Goal: Transaction & Acquisition: Purchase product/service

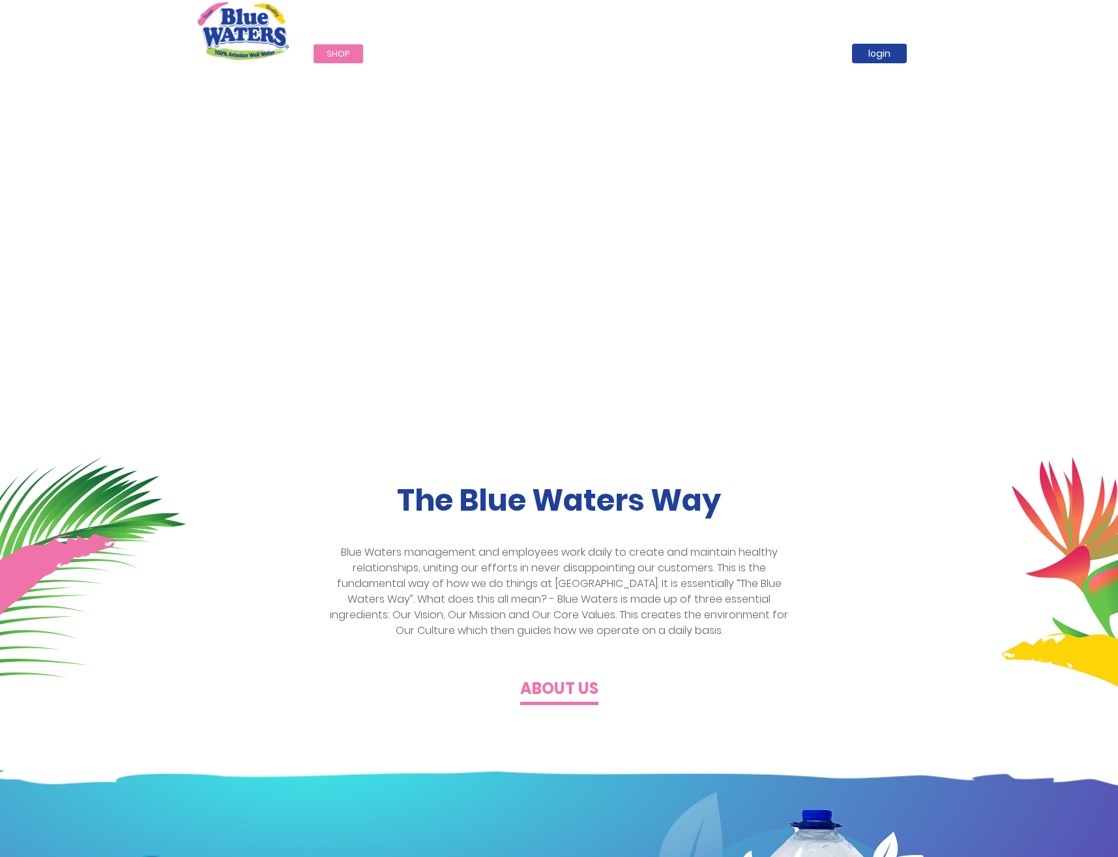
click at [344, 51] on span "Shop" at bounding box center [338, 54] width 23 height 12
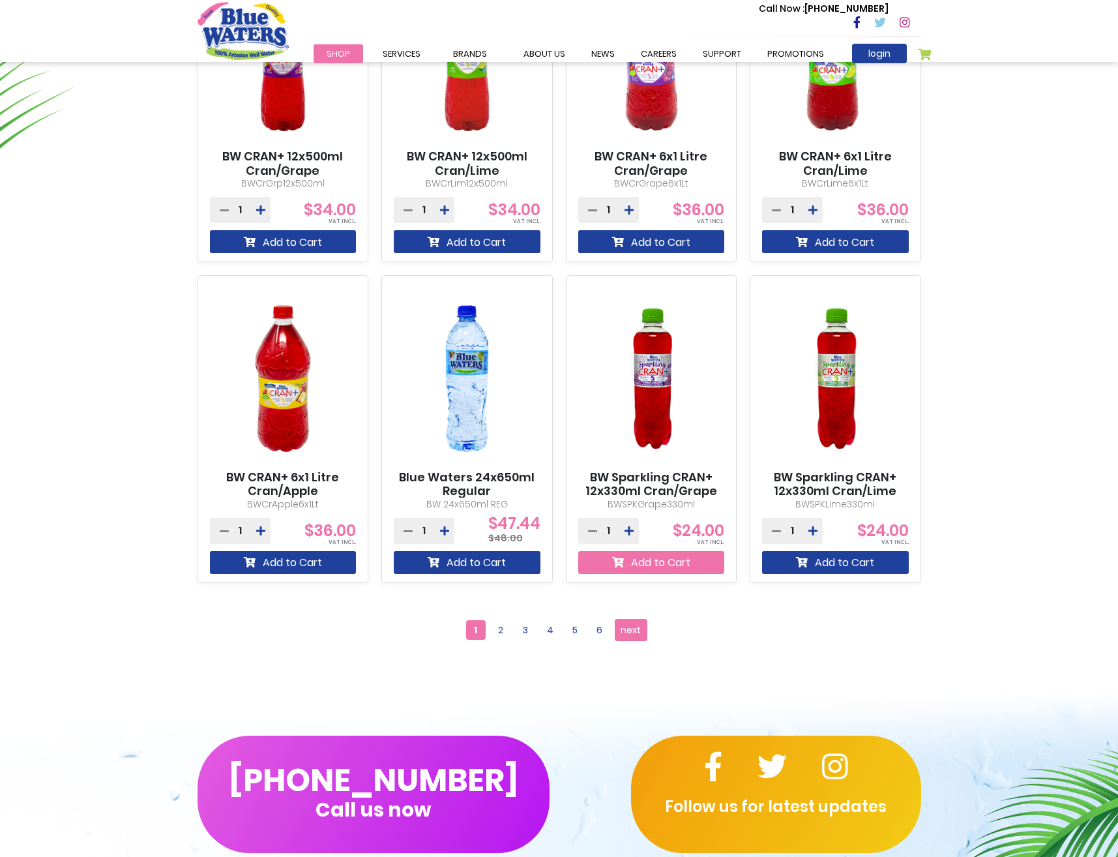
scroll to position [1108, 0]
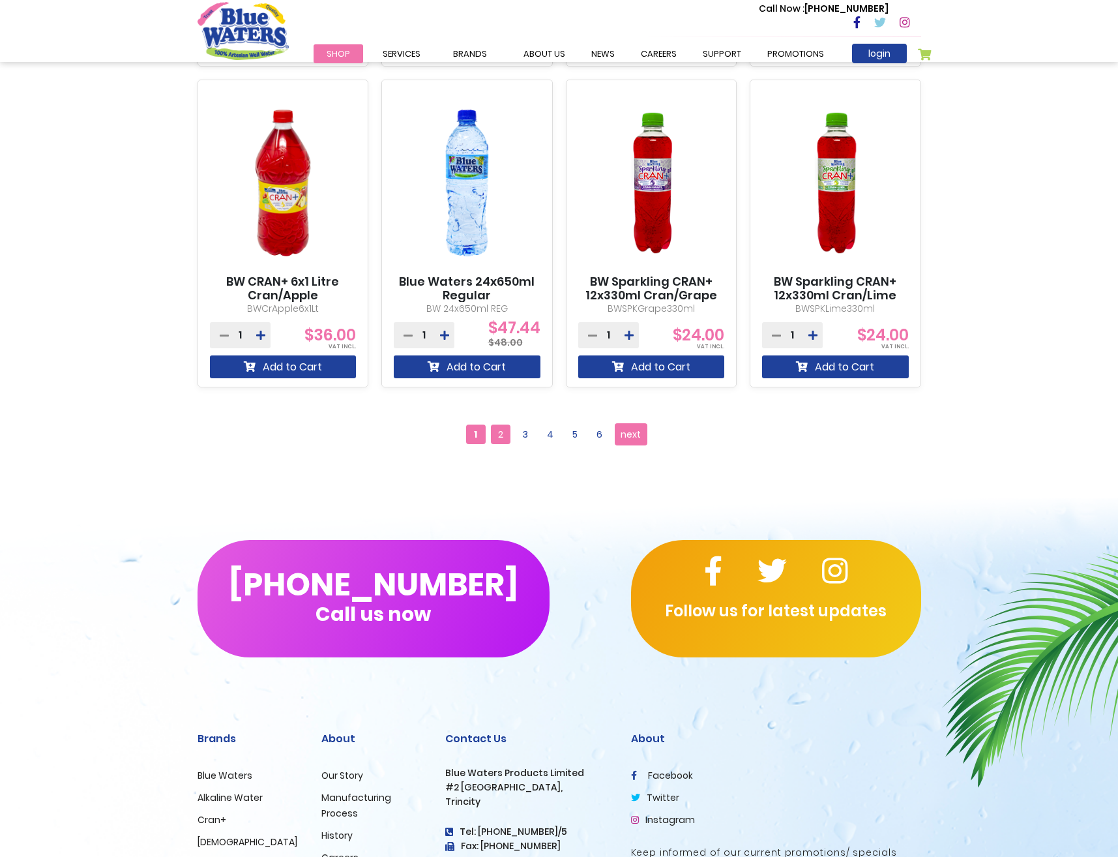
click at [503, 436] on span "2" at bounding box center [501, 434] width 20 height 20
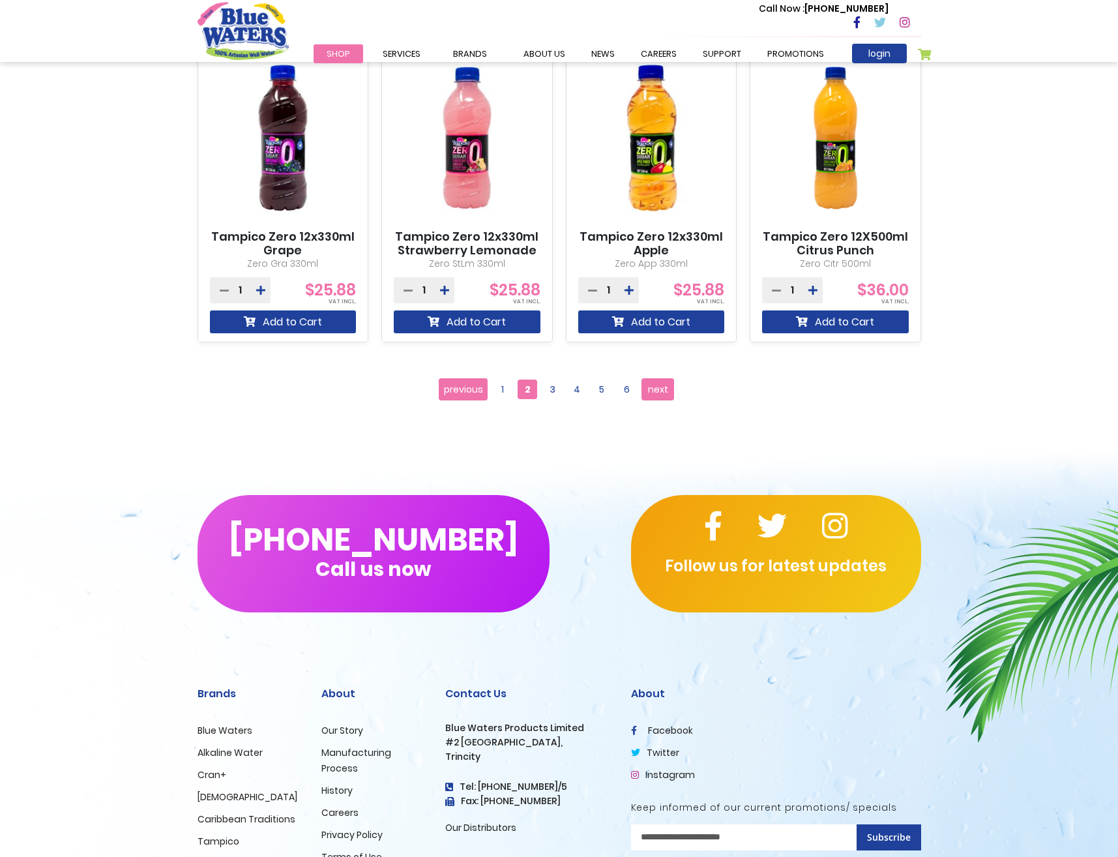
scroll to position [1173, 0]
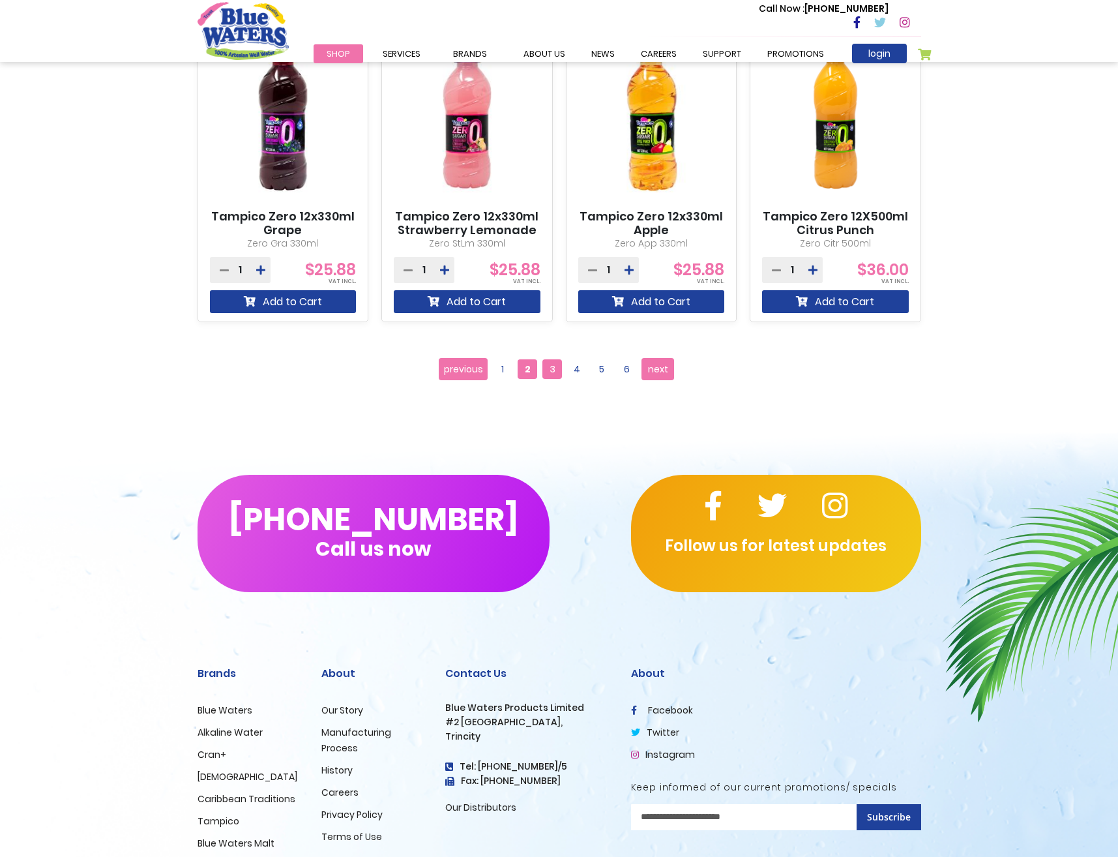
click at [558, 370] on span "3" at bounding box center [552, 369] width 20 height 20
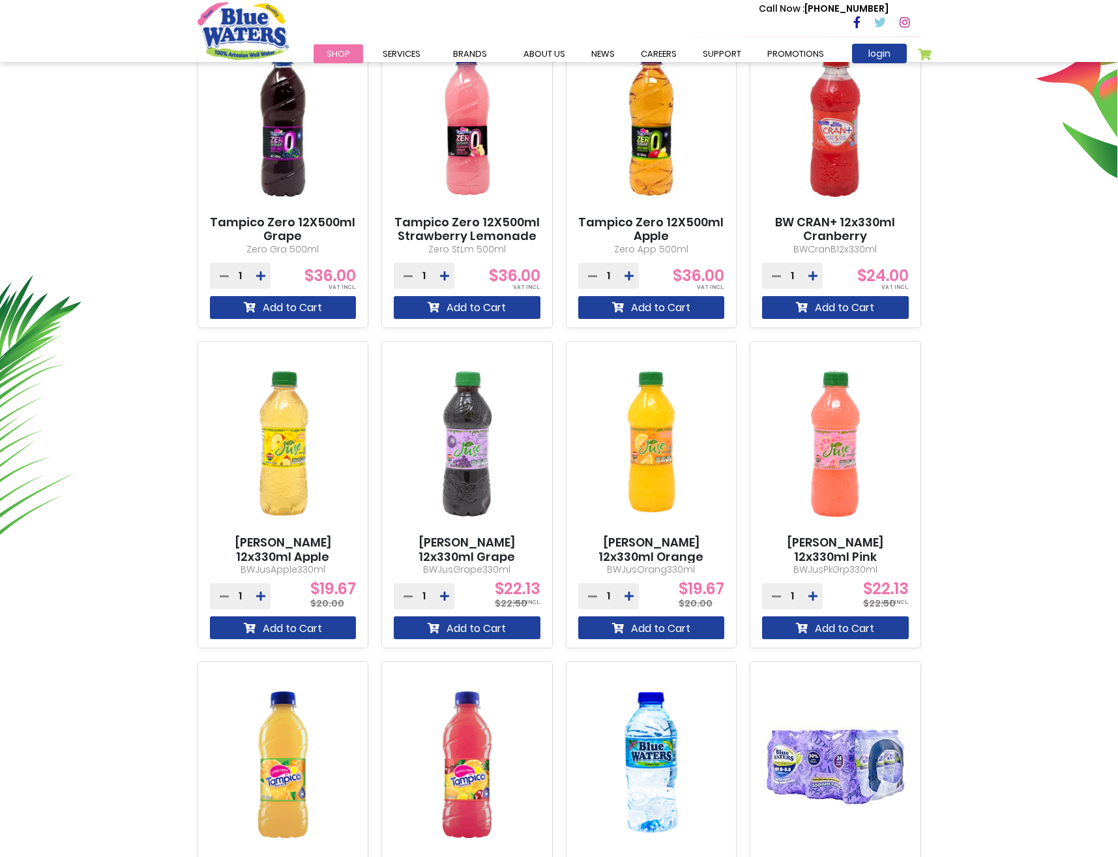
scroll to position [847, 0]
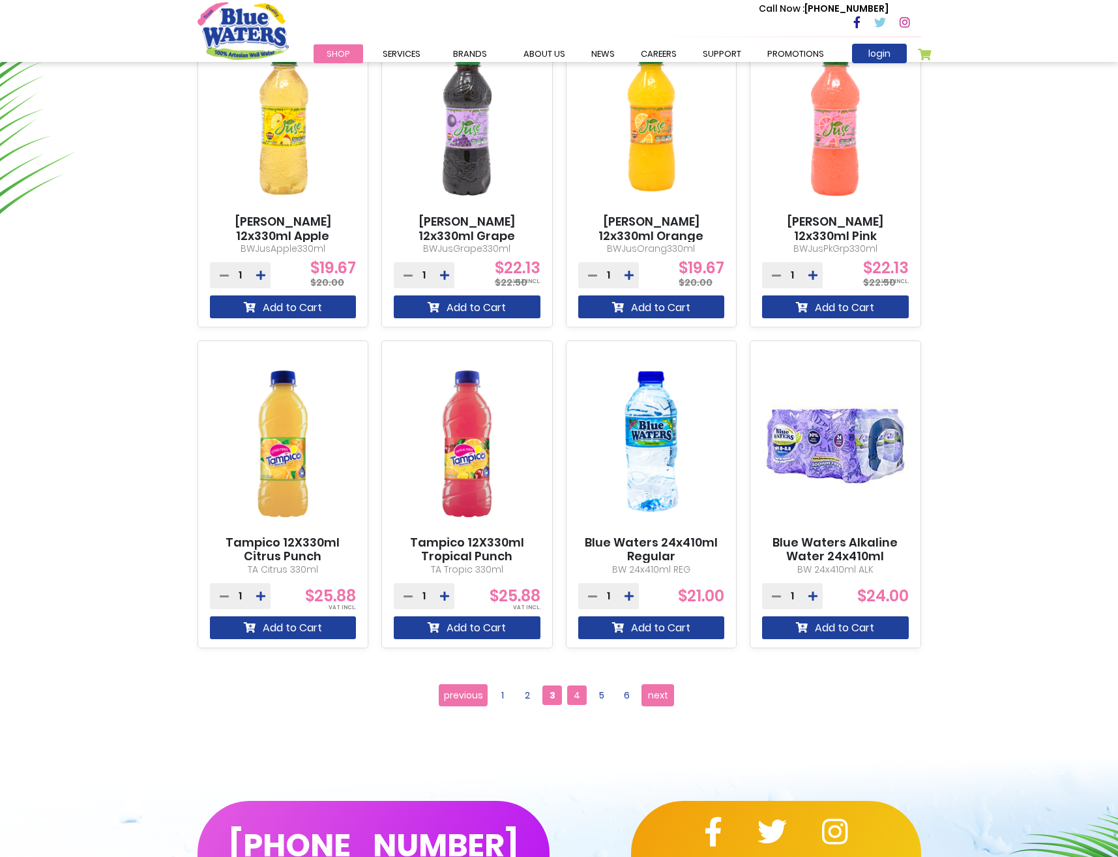
click at [575, 697] on span "4" at bounding box center [577, 695] width 20 height 20
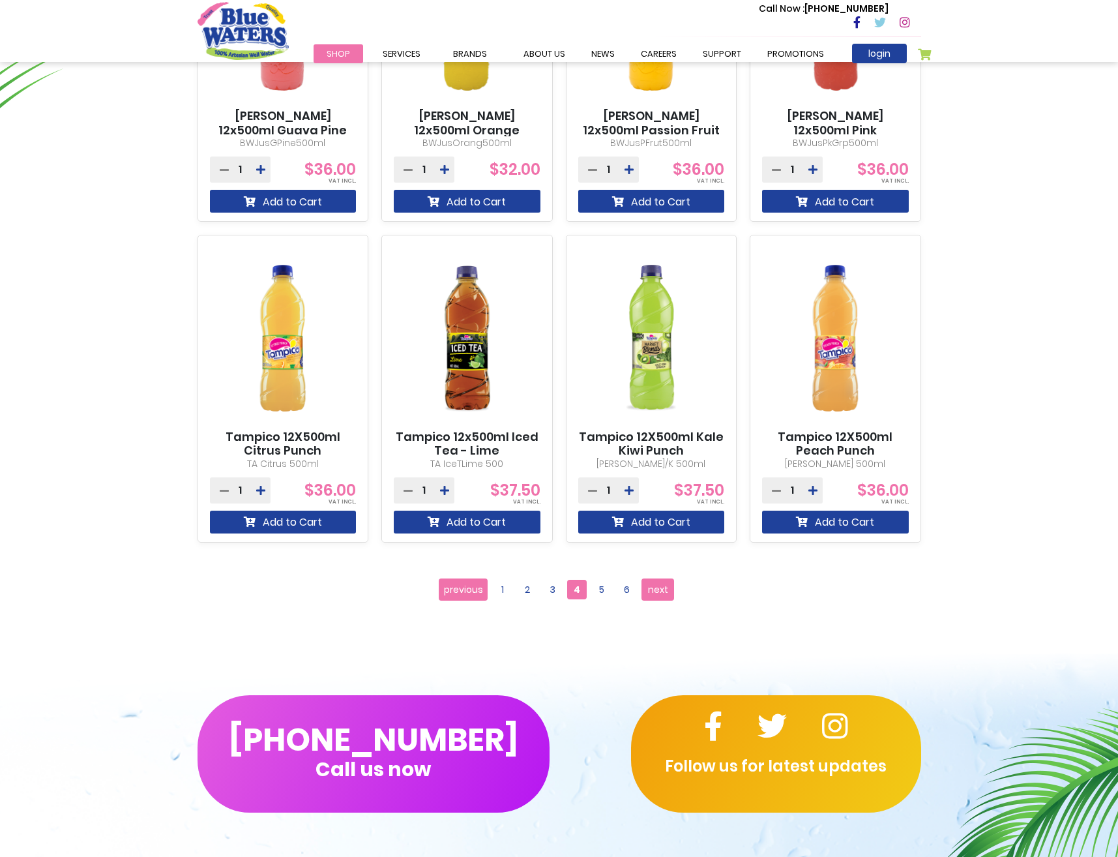
scroll to position [1173, 0]
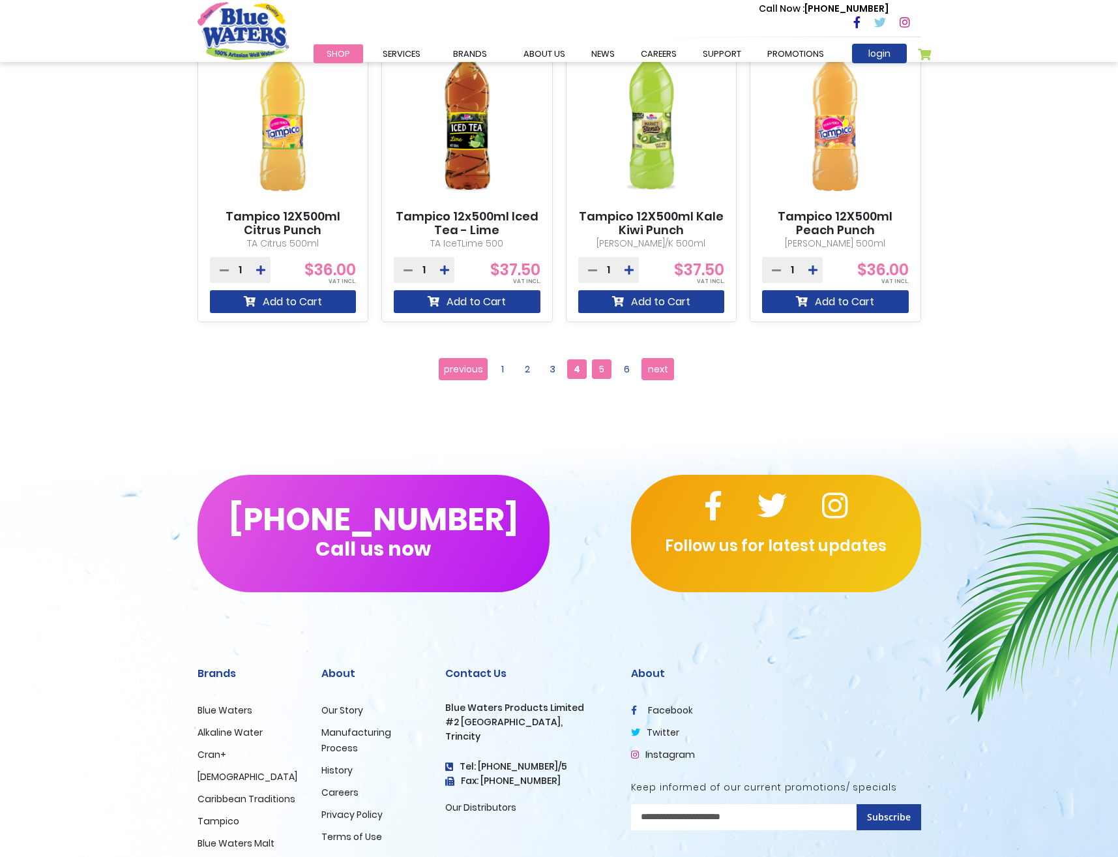
click at [604, 373] on span "5" at bounding box center [602, 369] width 20 height 20
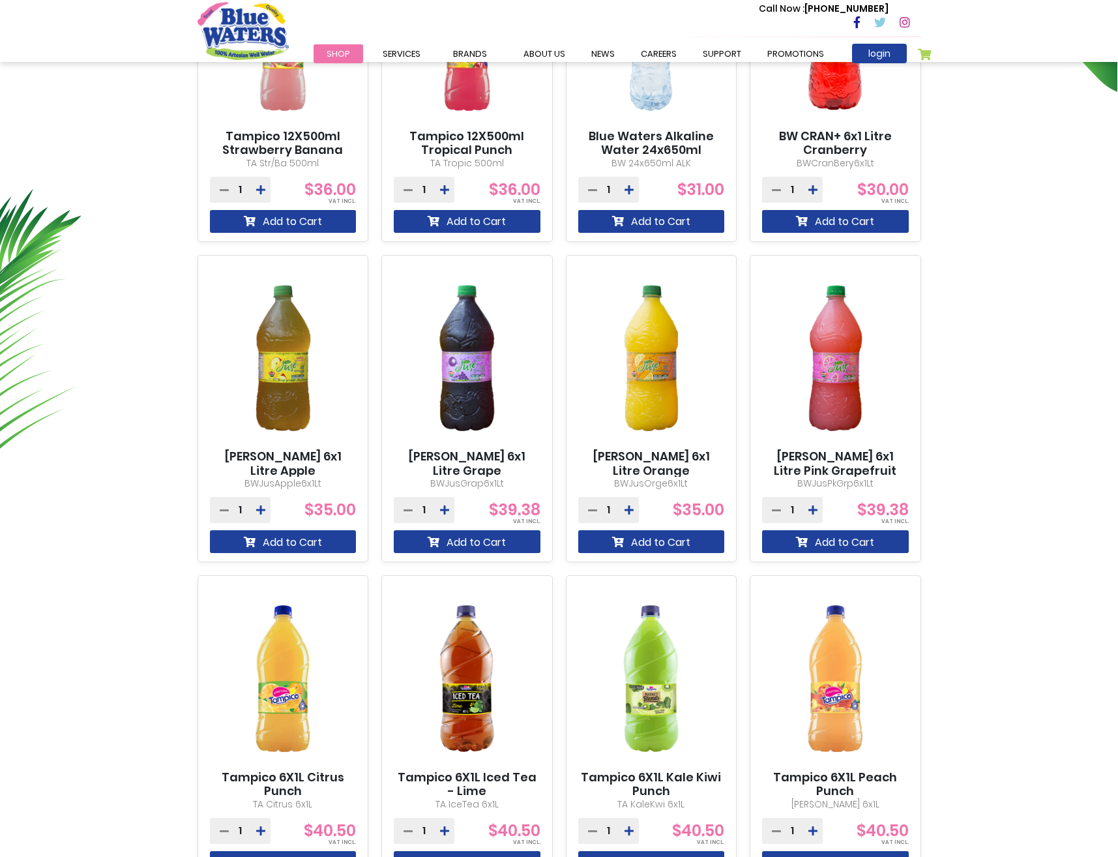
scroll to position [1043, 0]
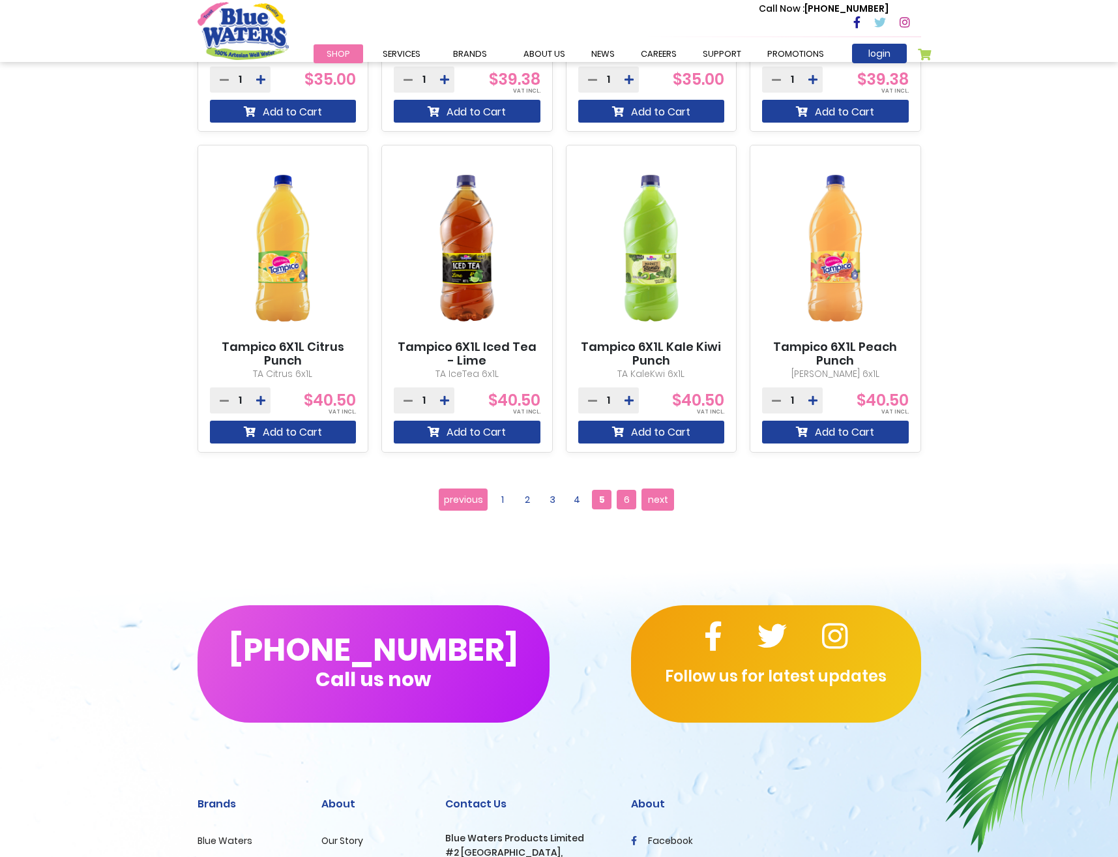
click at [621, 504] on span "6" at bounding box center [627, 500] width 20 height 20
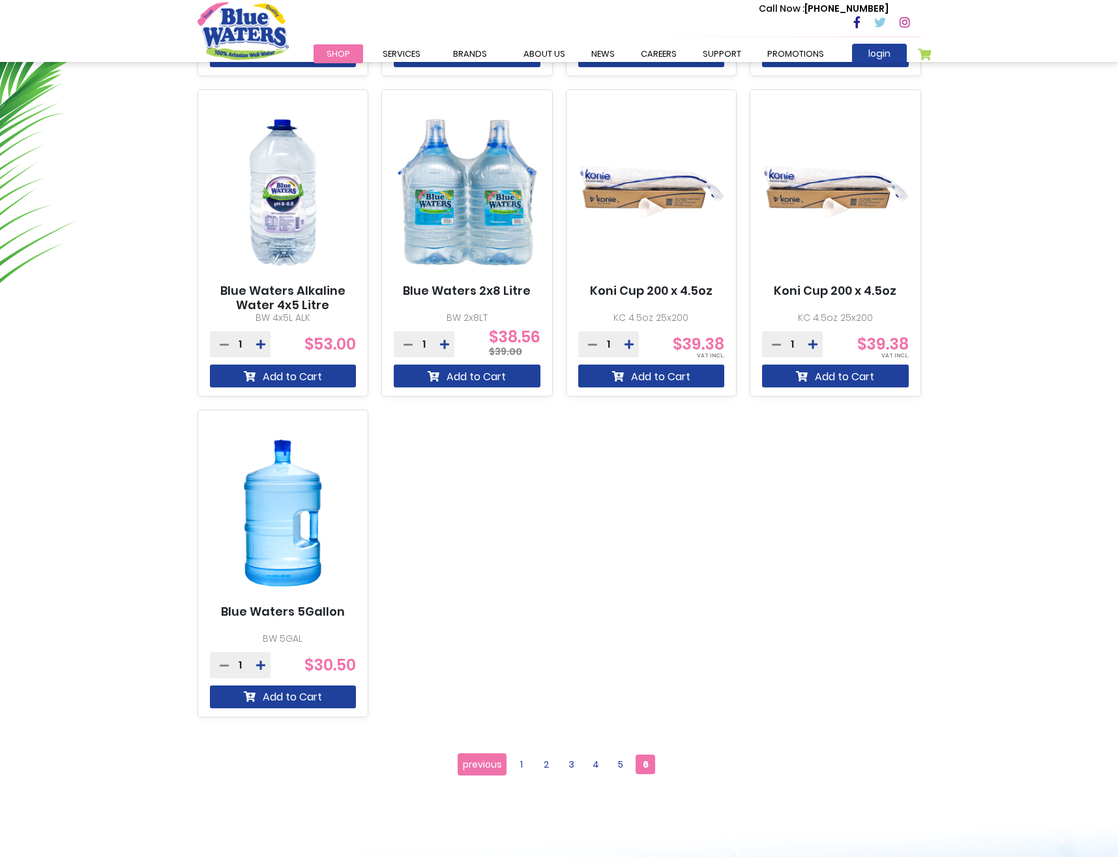
scroll to position [782, 0]
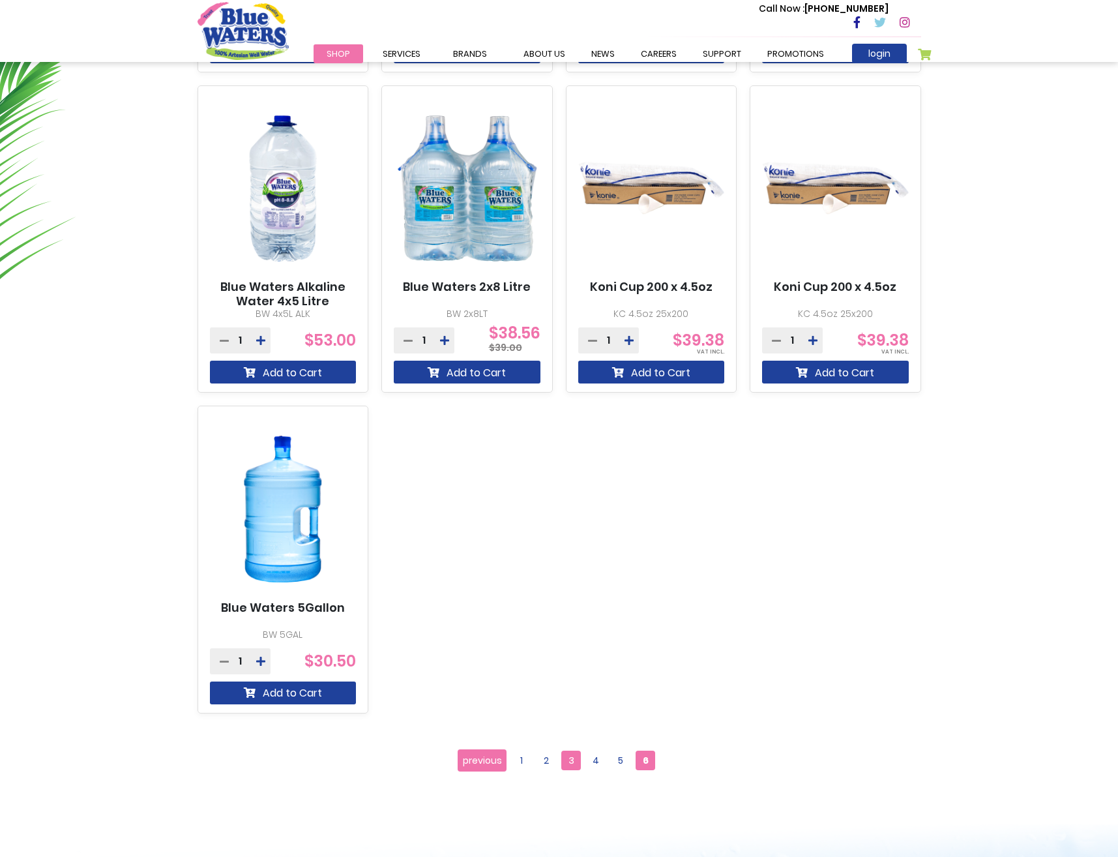
click at [574, 769] on span "3" at bounding box center [571, 760] width 20 height 20
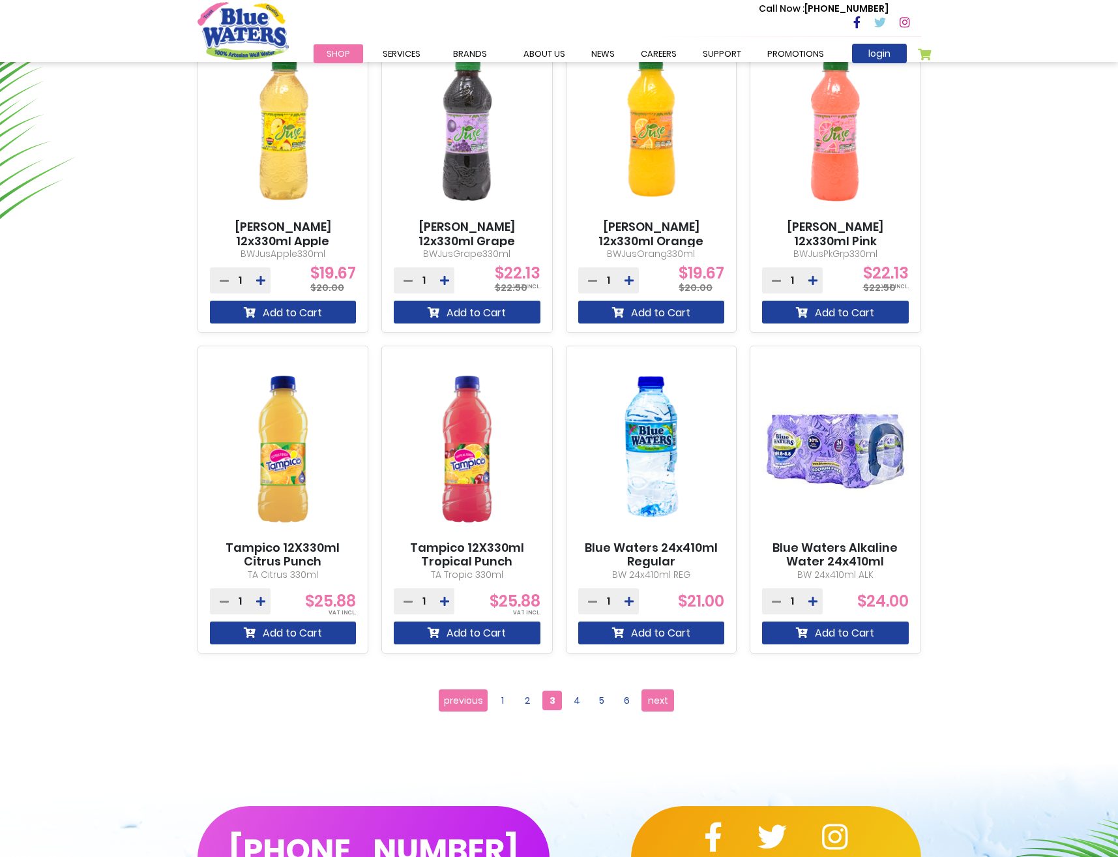
scroll to position [847, 0]
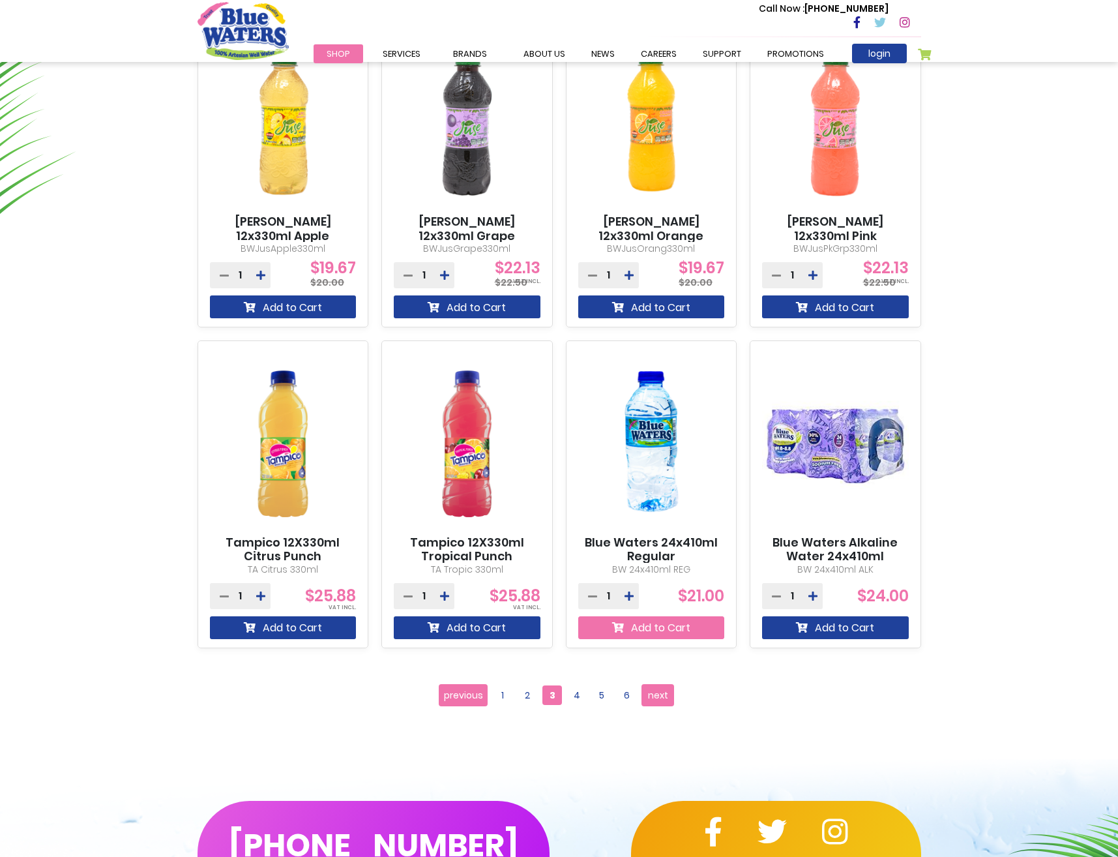
click at [675, 632] on button "Add to Cart" at bounding box center [651, 627] width 147 height 23
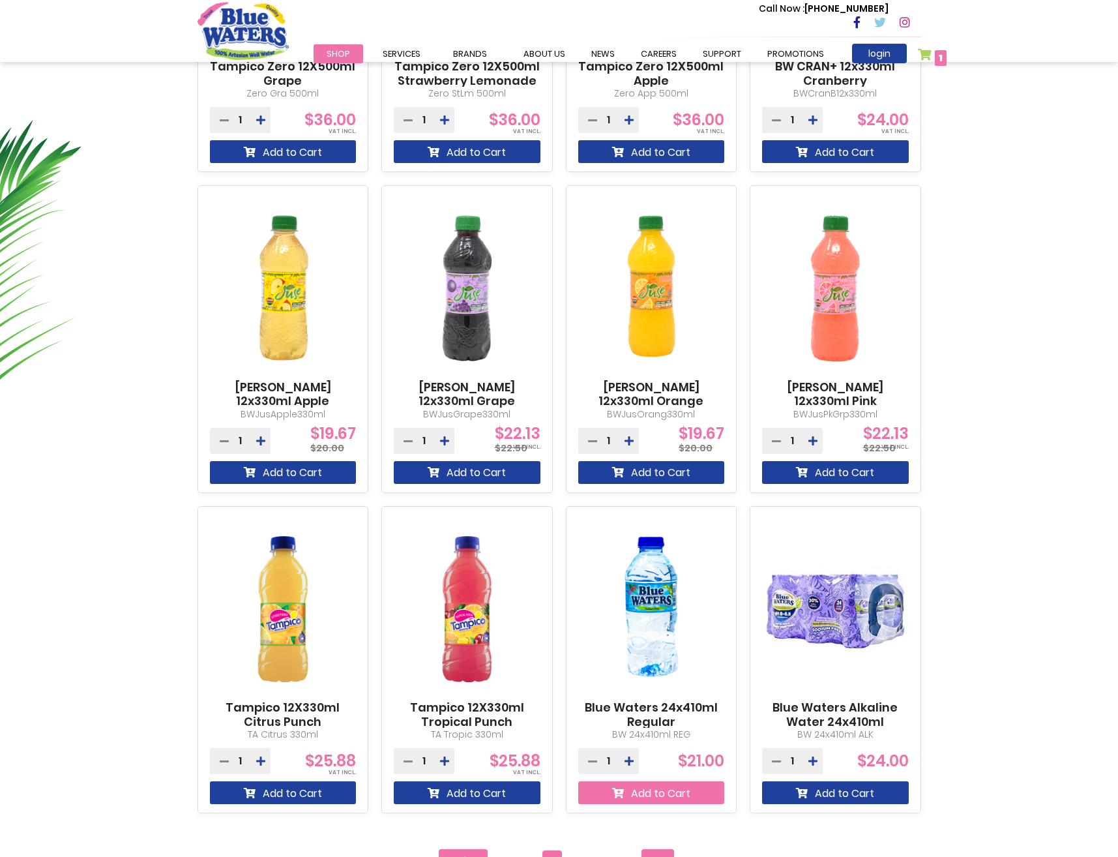
scroll to position [883, 0]
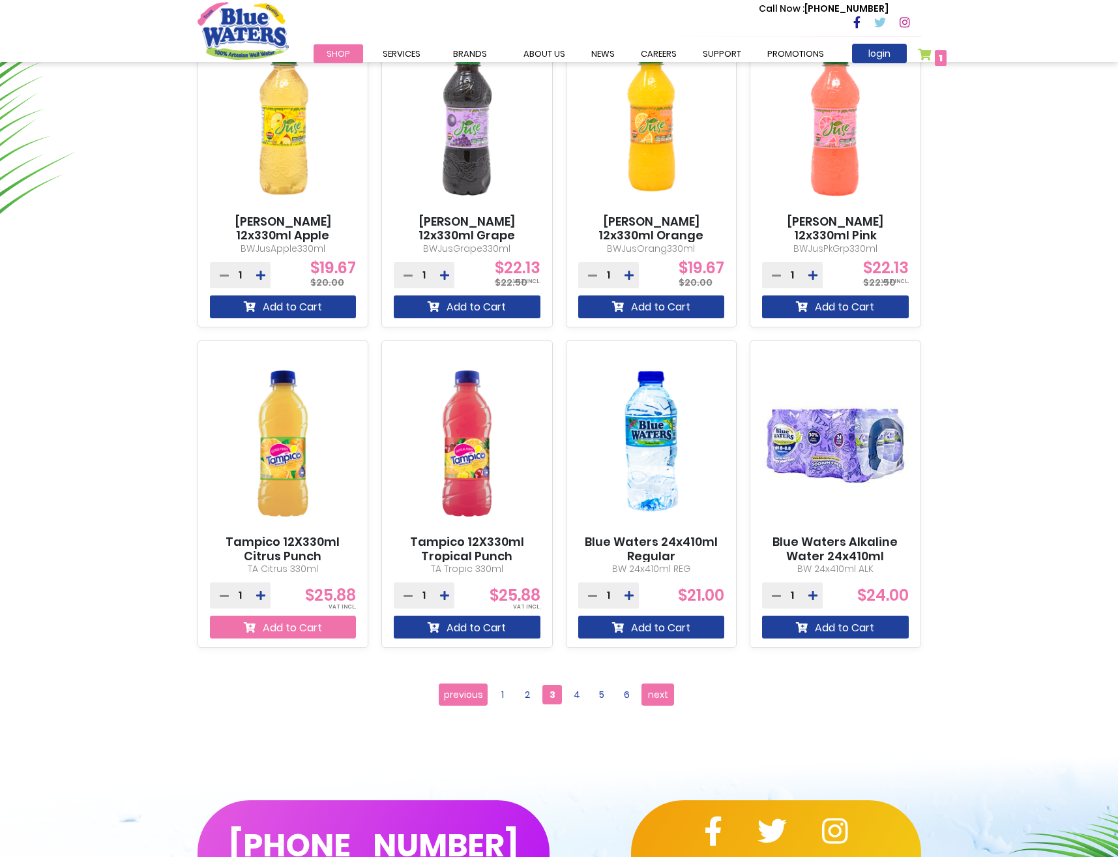
click at [338, 630] on button "Add to Cart" at bounding box center [283, 626] width 147 height 23
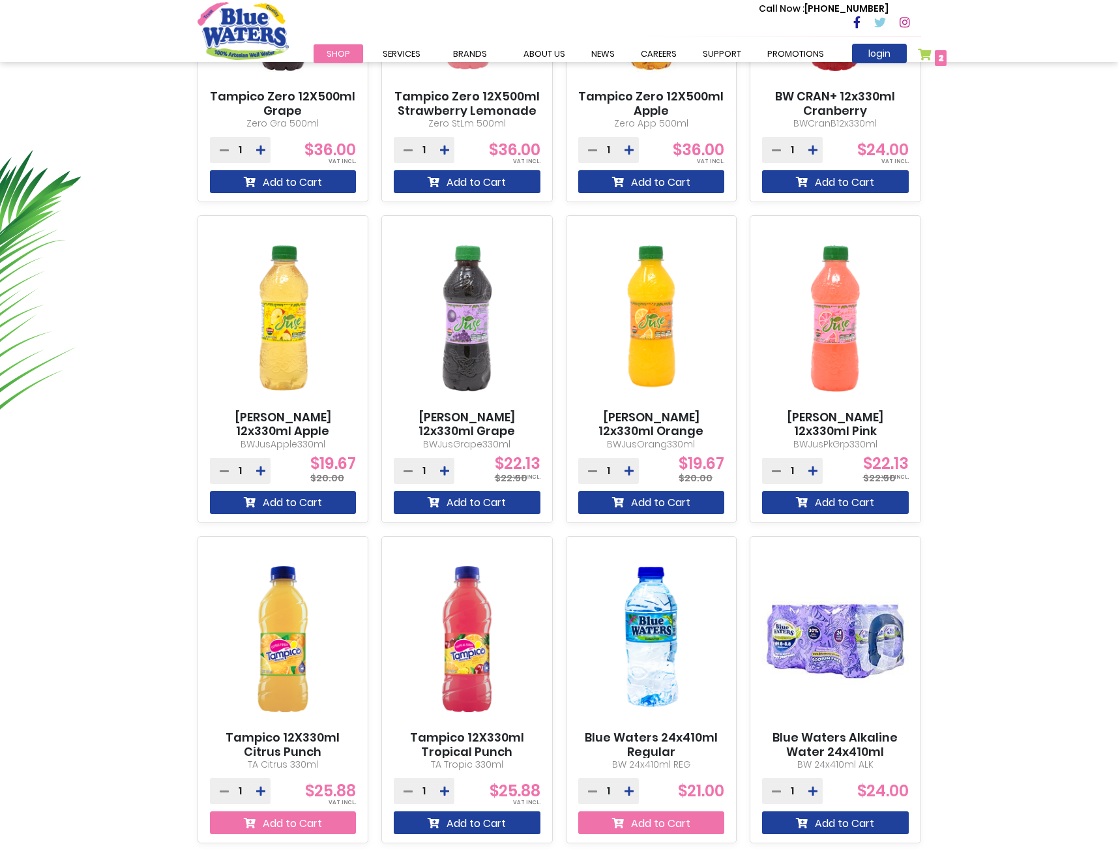
scroll to position [1013, 0]
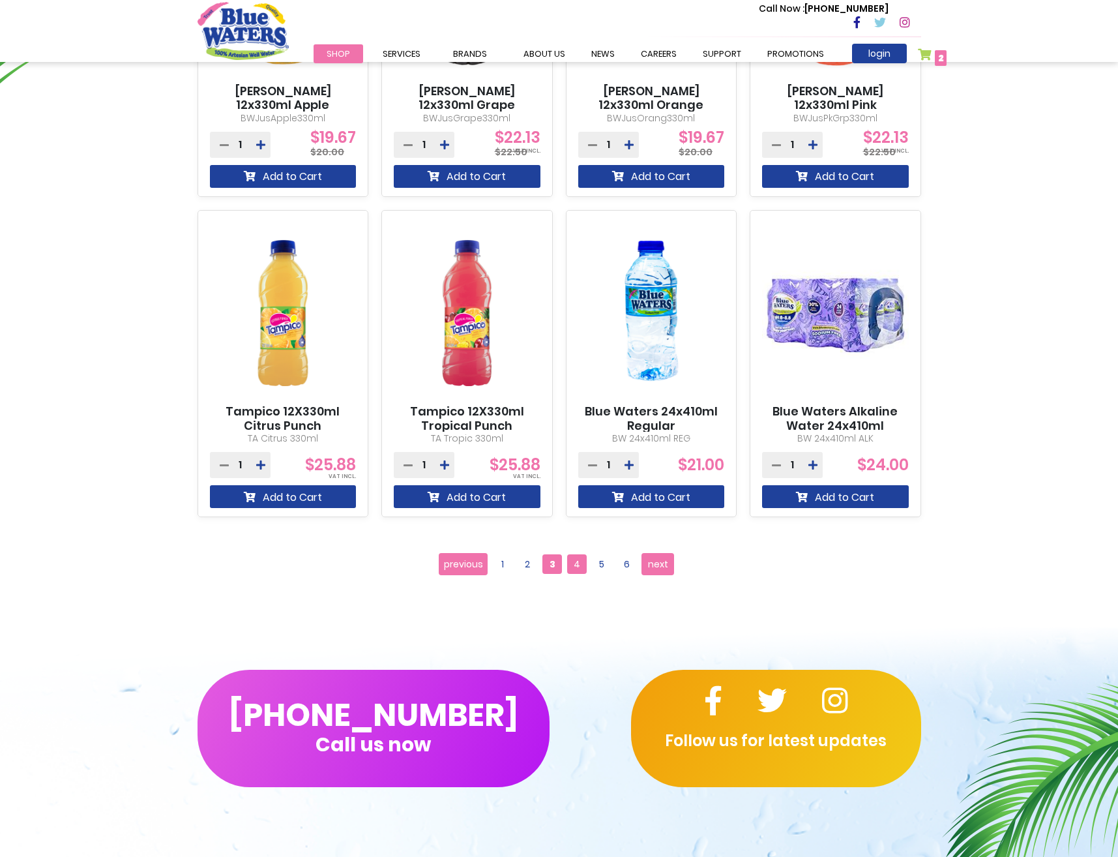
click at [578, 565] on span "4" at bounding box center [577, 564] width 20 height 20
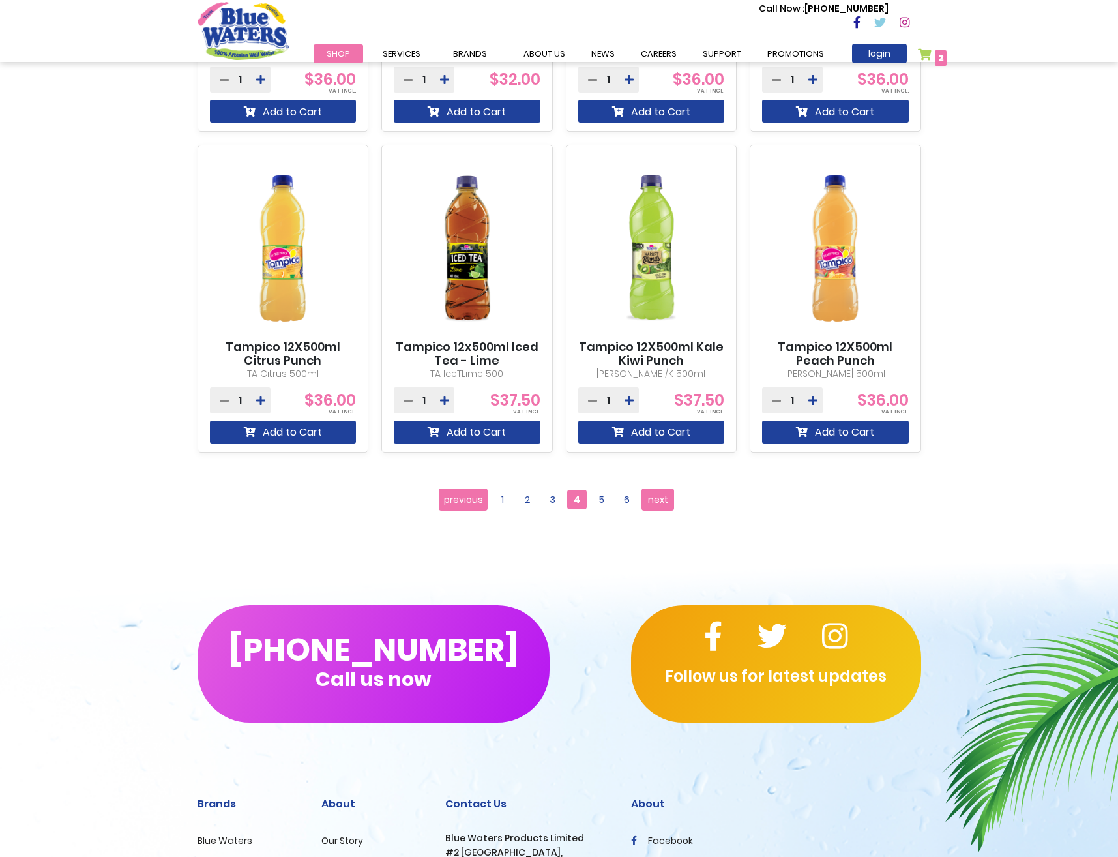
scroll to position [1108, 0]
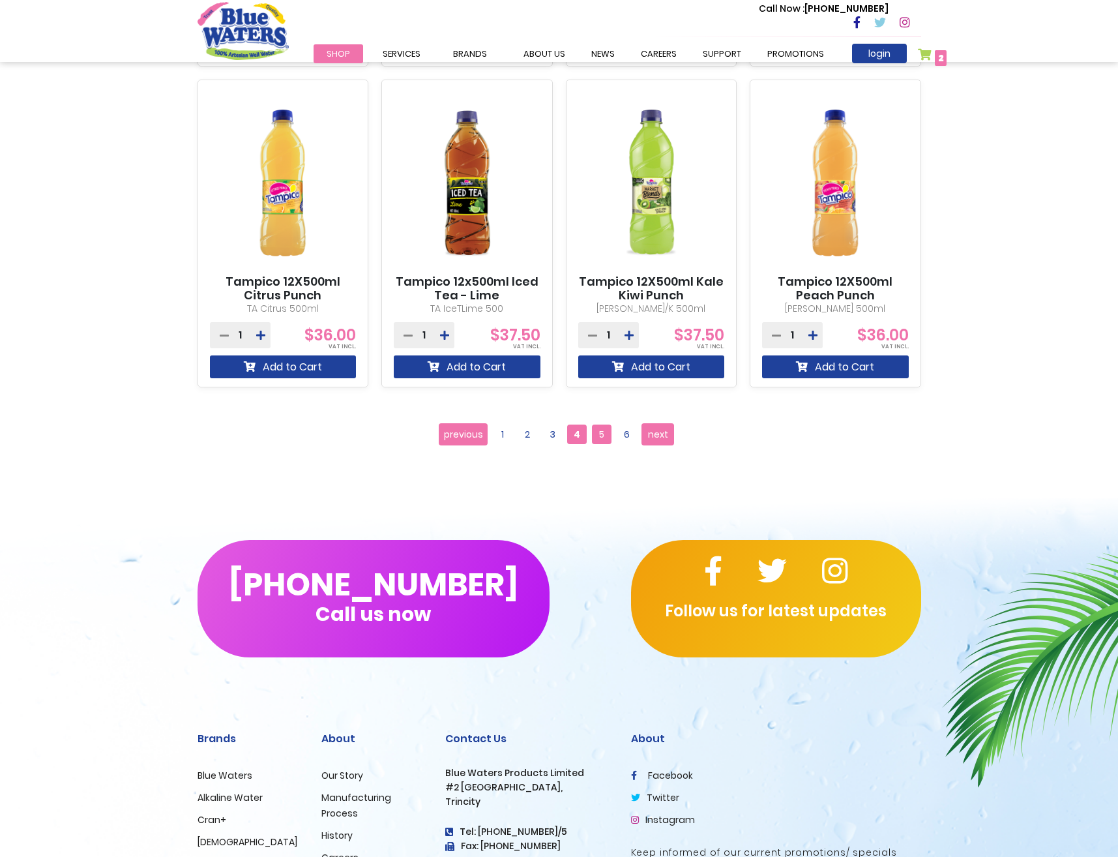
click at [604, 435] on span "5" at bounding box center [602, 434] width 20 height 20
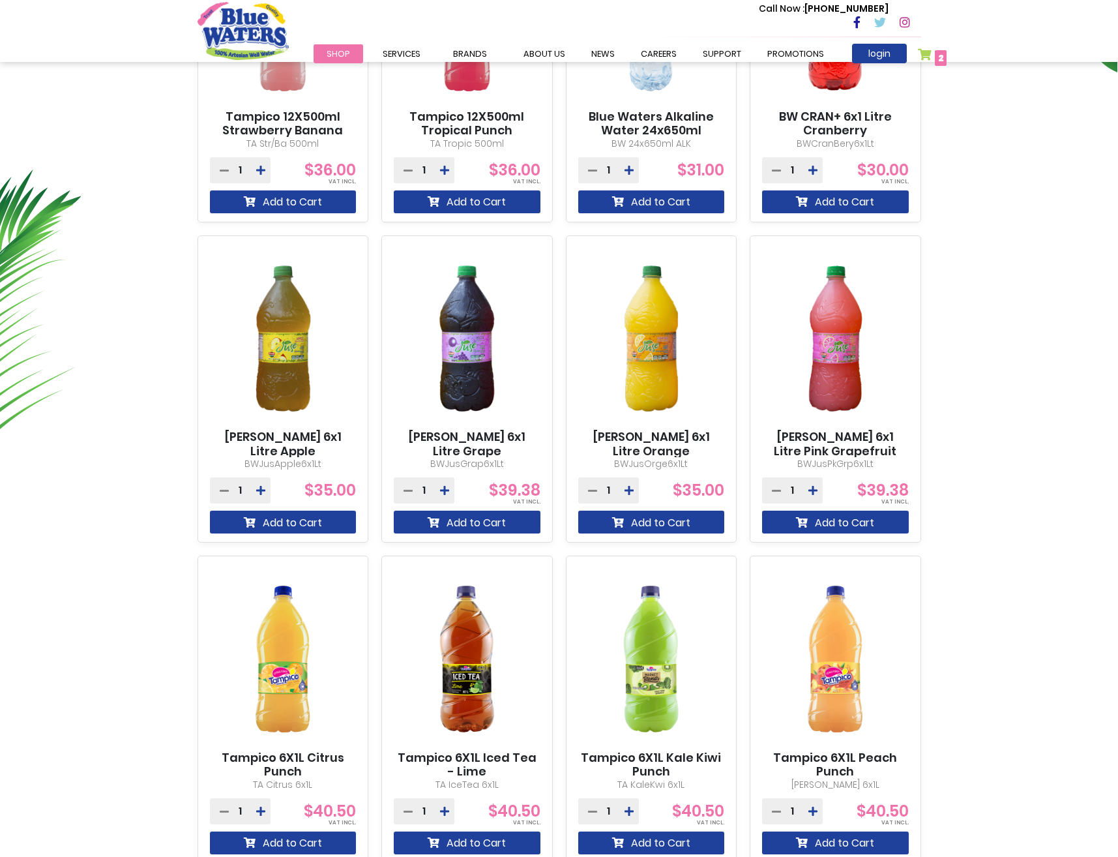
scroll to position [913, 0]
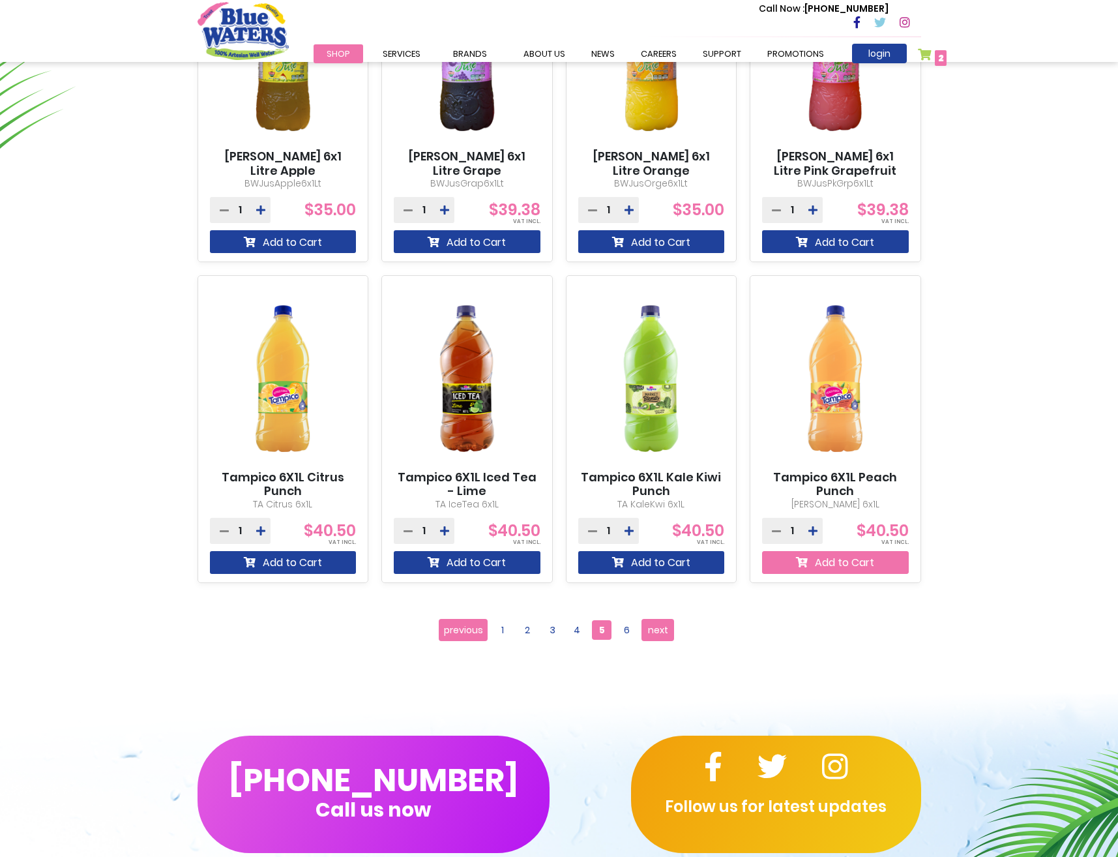
click at [821, 570] on button "Add to Cart" at bounding box center [835, 562] width 147 height 23
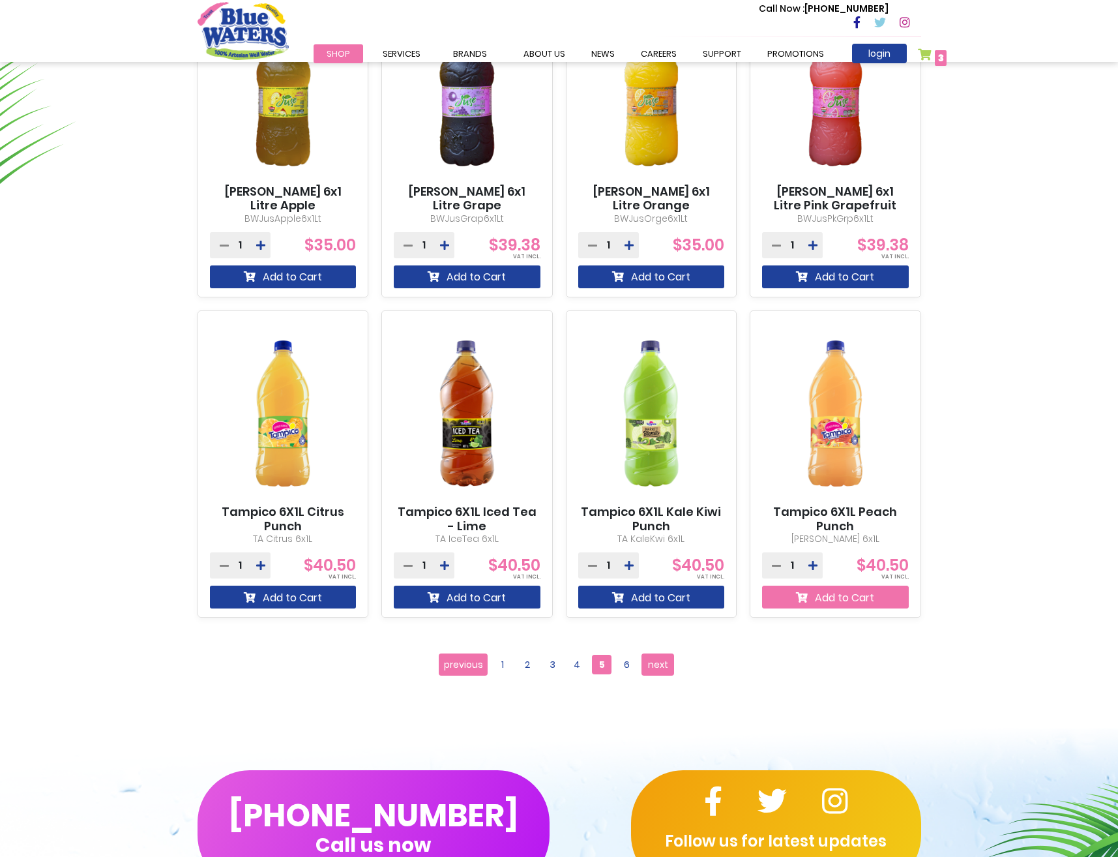
scroll to position [948, 0]
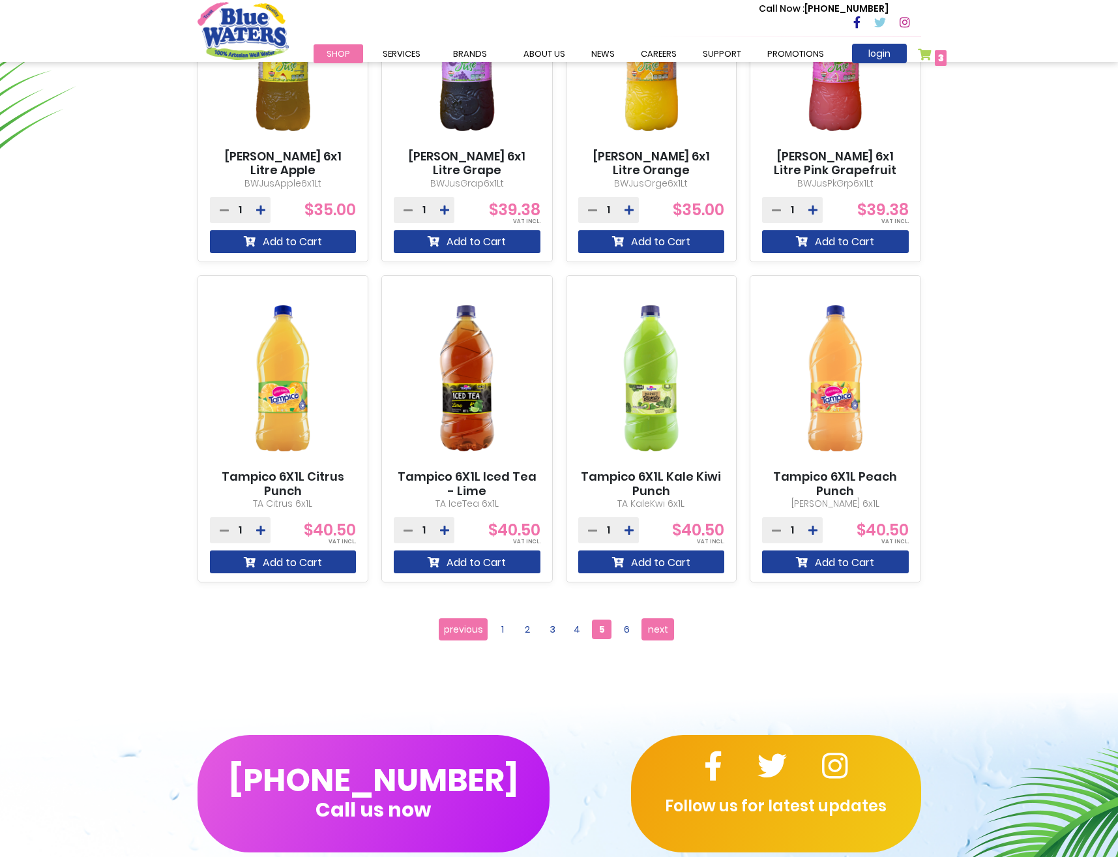
click at [936, 58] on span "3 3 items" at bounding box center [941, 58] width 12 height 16
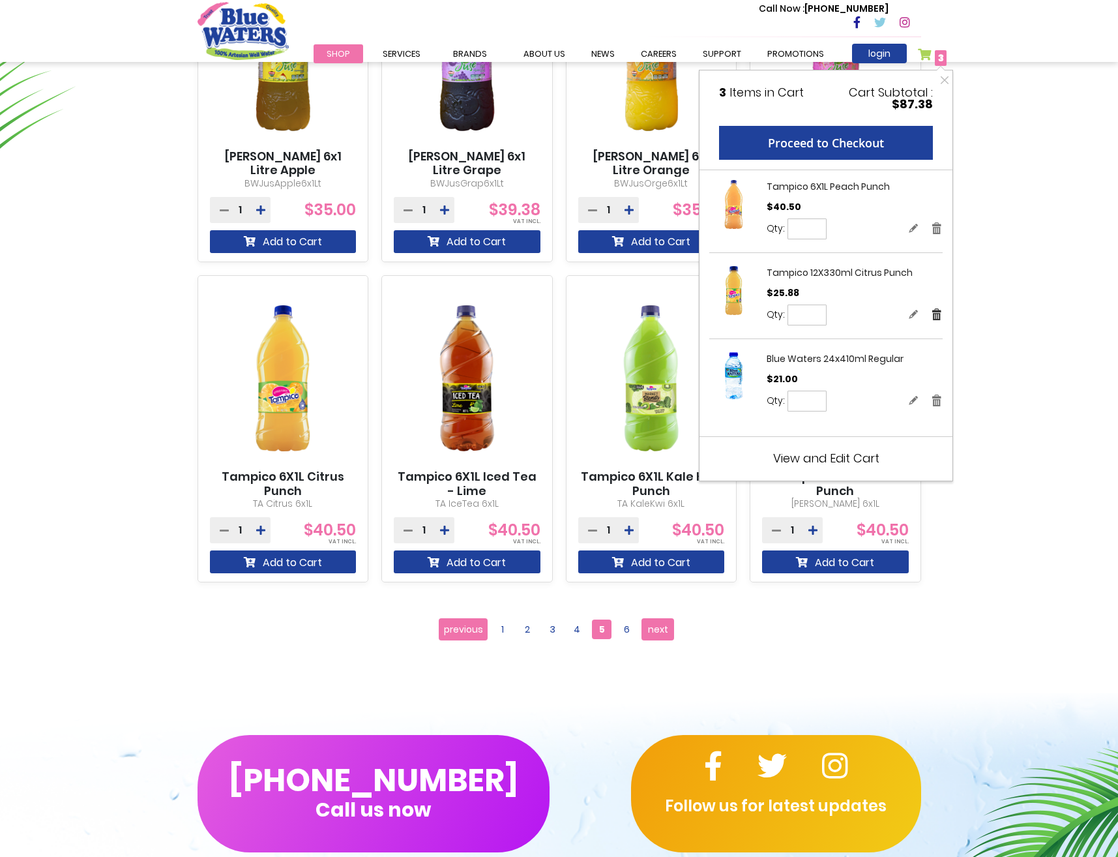
click at [936, 317] on link "Remove" at bounding box center [937, 314] width 12 height 14
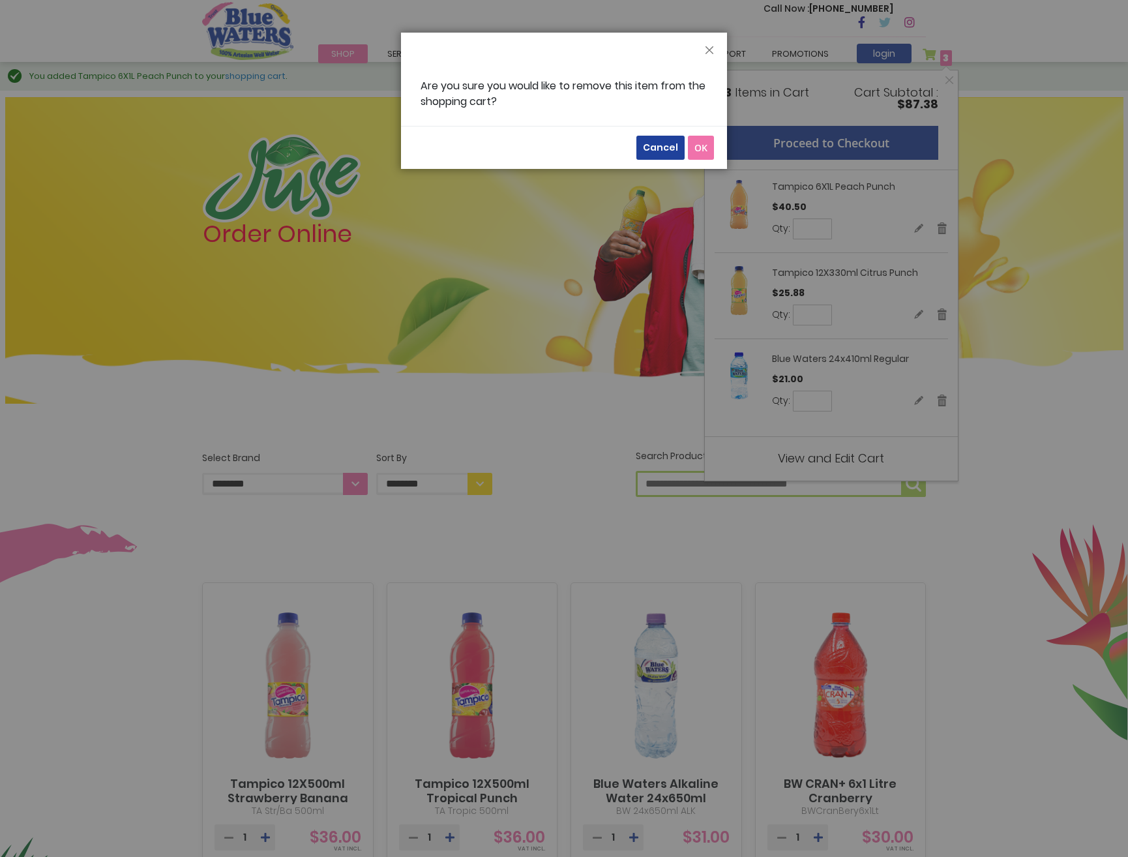
click at [701, 143] on span "OK" at bounding box center [700, 147] width 13 height 12
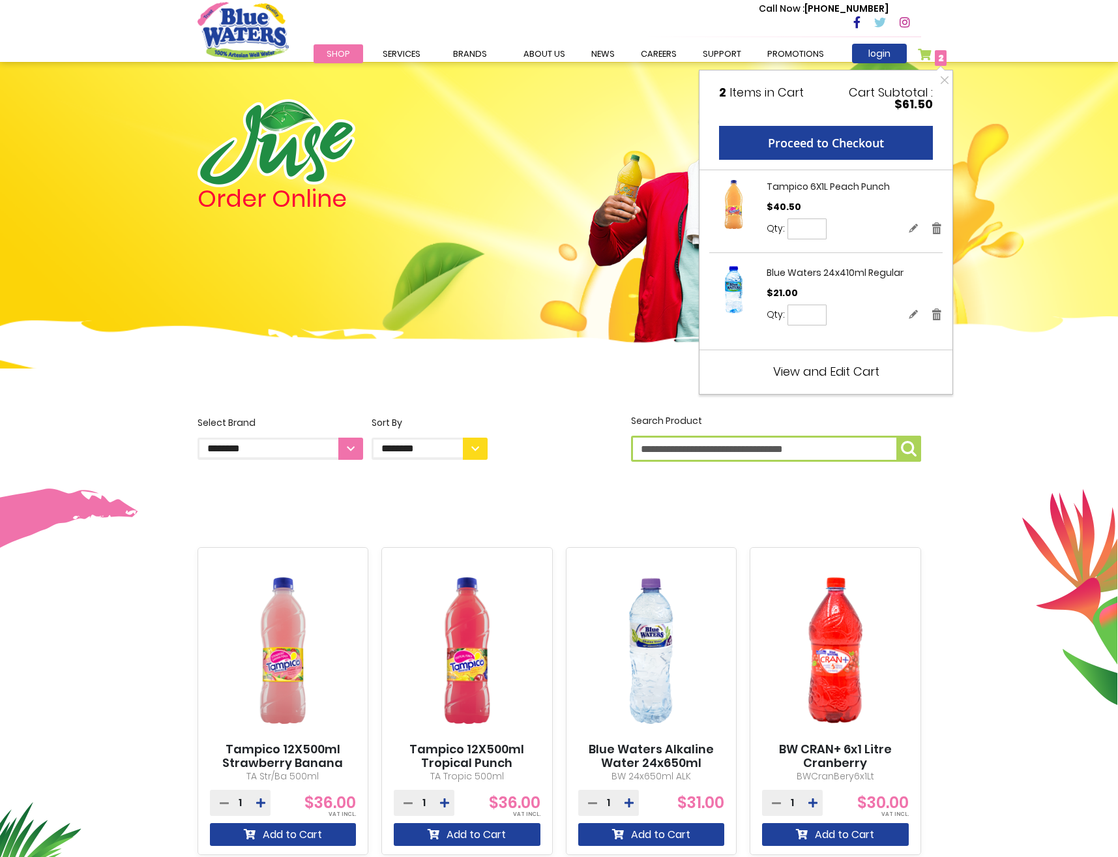
drag, startPoint x: 816, startPoint y: 312, endPoint x: 779, endPoint y: 319, distance: 37.1
click at [784, 319] on div "Qty * Update" at bounding box center [855, 314] width 176 height 21
type input "*"
click at [862, 319] on span "Update" at bounding box center [858, 315] width 30 height 10
click at [823, 365] on span "View and Edit Cart" at bounding box center [826, 371] width 106 height 16
